Goal: Task Accomplishment & Management: Manage account settings

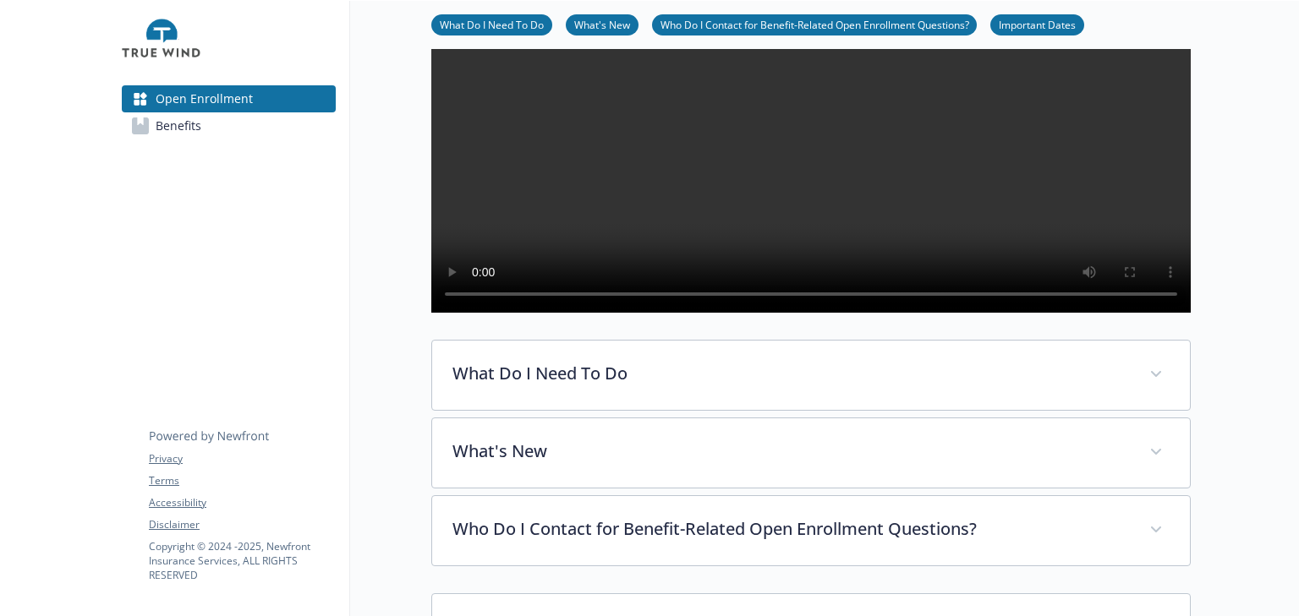
scroll to position [271, 0]
